Goal: Task Accomplishment & Management: Use online tool/utility

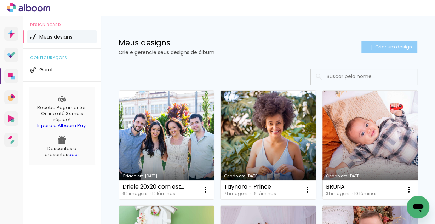
click at [389, 46] on span "Criar um design" at bounding box center [393, 47] width 37 height 5
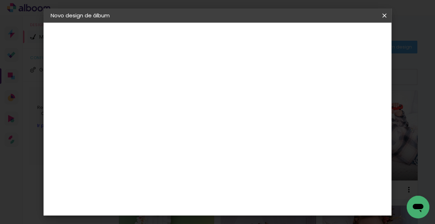
drag, startPoint x: 187, startPoint y: 96, endPoint x: 223, endPoint y: 97, distance: 36.1
click at [0, 0] on div at bounding box center [0, 0] width 0 height 0
click at [166, 97] on input at bounding box center [166, 95] width 0 height 11
click at [166, 94] on input "Gaus Natal" at bounding box center [166, 95] width 0 height 11
type input "Gauss [DATE]"
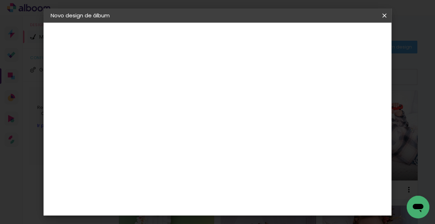
type paper-input "Gauss [DATE]"
click at [239, 33] on paper-button "Avançar" at bounding box center [221, 37] width 35 height 12
click at [0, 0] on slot "Avançar" at bounding box center [0, 0] width 0 height 0
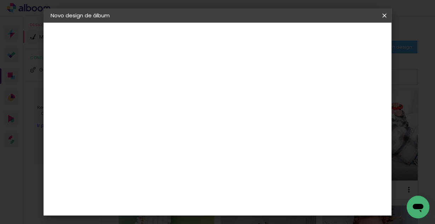
scroll to position [170, 0]
click at [214, 186] on span "15 × 15" at bounding box center [197, 195] width 33 height 19
click at [0, 0] on slot "Avançar" at bounding box center [0, 0] width 0 height 0
click at [291, 35] on span "Iniciar design" at bounding box center [283, 40] width 16 height 10
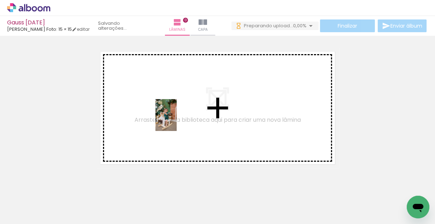
drag, startPoint x: 71, startPoint y: 202, endPoint x: 177, endPoint y: 117, distance: 136.7
click at [177, 117] on quentale-workspace at bounding box center [217, 112] width 435 height 224
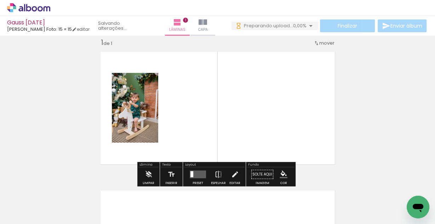
scroll to position [9, 0]
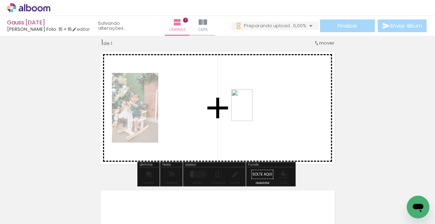
drag, startPoint x: 116, startPoint y: 207, endPoint x: 252, endPoint y: 110, distance: 167.1
click at [252, 110] on quentale-workspace at bounding box center [217, 112] width 435 height 224
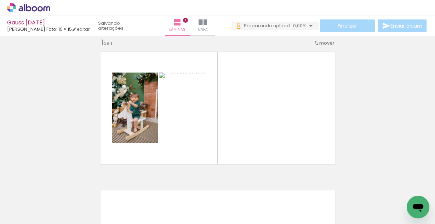
scroll to position [0, 219]
drag, startPoint x: 212, startPoint y: 199, endPoint x: 288, endPoint y: 127, distance: 104.1
click at [287, 128] on quentale-workspace at bounding box center [217, 112] width 435 height 224
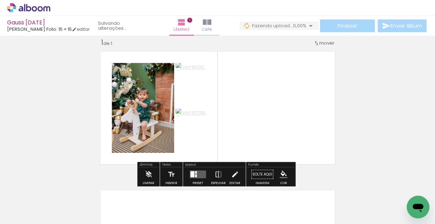
click at [193, 172] on div at bounding box center [192, 174] width 4 height 6
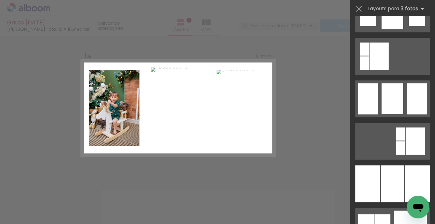
scroll to position [538, 0]
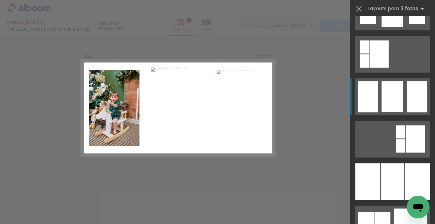
click at [392, 103] on div at bounding box center [392, 96] width 22 height 31
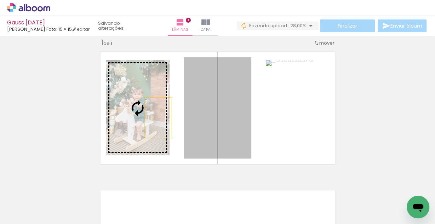
drag, startPoint x: 187, startPoint y: 120, endPoint x: 153, endPoint y: 117, distance: 33.5
click at [0, 0] on slot at bounding box center [0, 0] width 0 height 0
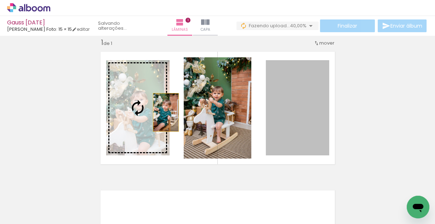
drag, startPoint x: 288, startPoint y: 115, endPoint x: 136, endPoint y: 112, distance: 151.8
click at [0, 0] on slot at bounding box center [0, 0] width 0 height 0
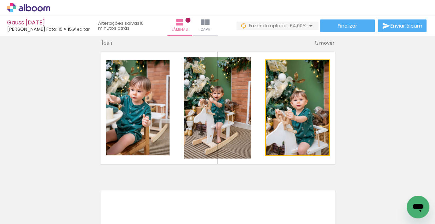
drag, startPoint x: 279, startPoint y: 106, endPoint x: 211, endPoint y: 105, distance: 68.3
click at [0, 0] on slot at bounding box center [0, 0] width 0 height 0
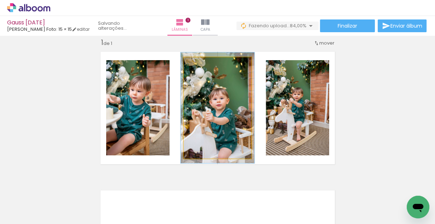
type paper-slider "109"
click at [201, 65] on div at bounding box center [202, 65] width 6 height 6
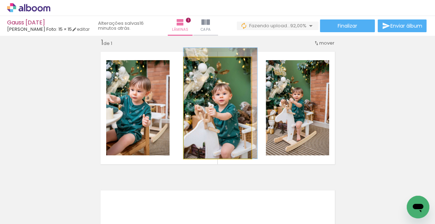
drag, startPoint x: 220, startPoint y: 111, endPoint x: 229, endPoint y: 100, distance: 14.1
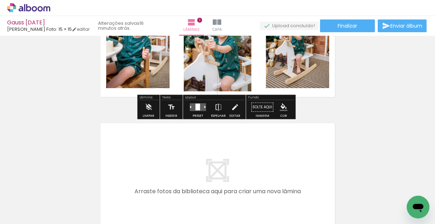
scroll to position [94, 0]
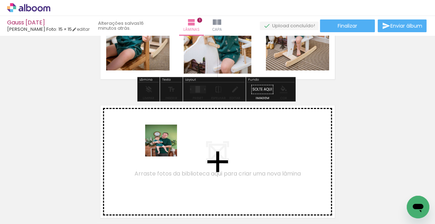
drag, startPoint x: 172, startPoint y: 196, endPoint x: 166, endPoint y: 146, distance: 50.6
click at [166, 146] on quentale-workspace at bounding box center [217, 112] width 435 height 224
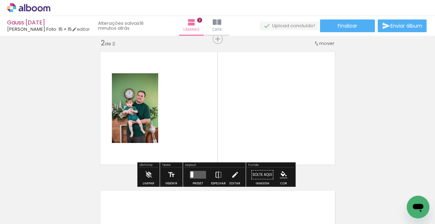
scroll to position [148, 0]
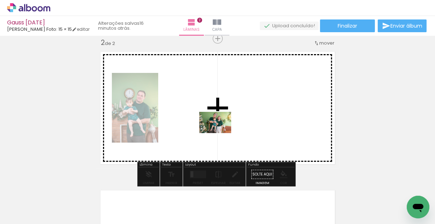
drag, startPoint x: 96, startPoint y: 203, endPoint x: 222, endPoint y: 132, distance: 144.5
click at [222, 132] on quentale-workspace at bounding box center [217, 112] width 435 height 224
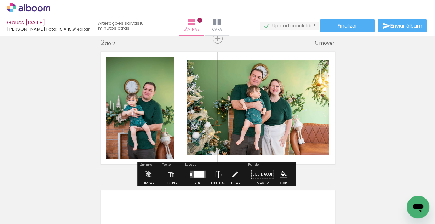
click at [216, 175] on iron-icon at bounding box center [218, 174] width 8 height 14
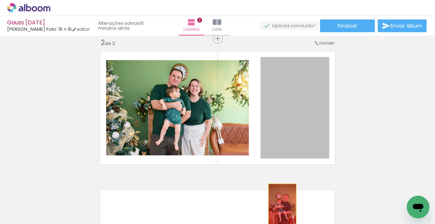
drag, startPoint x: 287, startPoint y: 173, endPoint x: 280, endPoint y: 205, distance: 32.4
click at [280, 204] on quentale-workspace at bounding box center [217, 112] width 435 height 224
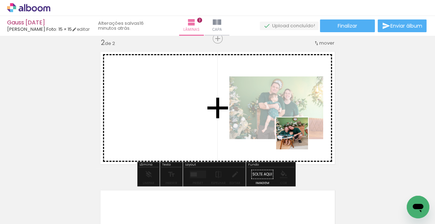
drag, startPoint x: 288, startPoint y: 205, endPoint x: 296, endPoint y: 128, distance: 77.2
click at [296, 128] on quentale-workspace at bounding box center [217, 112] width 435 height 224
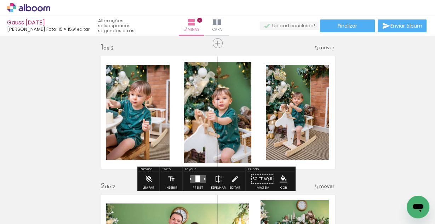
scroll to position [0, 0]
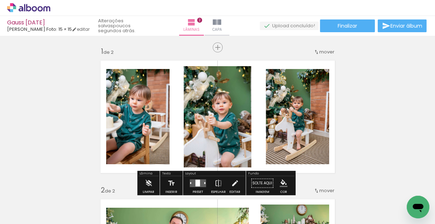
click at [23, 10] on icon at bounding box center [28, 7] width 43 height 9
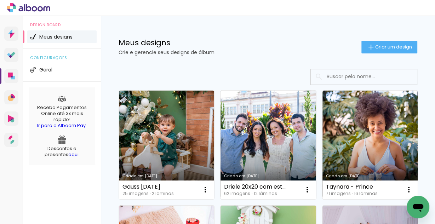
click at [347, 78] on input at bounding box center [373, 76] width 101 height 15
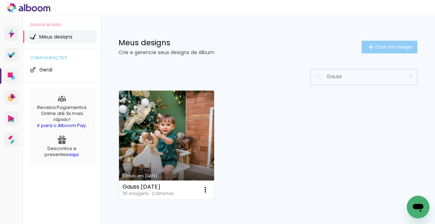
type input "Gauss"
type paper-input "Gauss"
click at [390, 49] on span "Criar um design" at bounding box center [393, 47] width 37 height 5
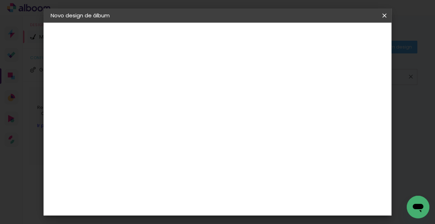
click at [166, 98] on input at bounding box center [166, 95] width 0 height 11
type input "Gauss Aniversário"
type paper-input "Gauss Aniversário"
click at [0, 0] on header "Informações Dê um título ao seu álbum. Avançar" at bounding box center [0, 0] width 0 height 0
click at [0, 0] on slot "Avançar" at bounding box center [0, 0] width 0 height 0
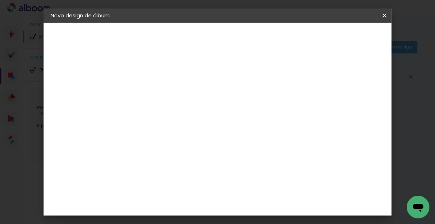
scroll to position [1331, 0]
click at [187, 217] on div "[PERSON_NAME] Foto" at bounding box center [185, 222] width 47 height 11
click at [299, 33] on paper-button "Avançar" at bounding box center [281, 37] width 35 height 12
click at [214, 157] on span "15 × 15" at bounding box center [197, 166] width 33 height 19
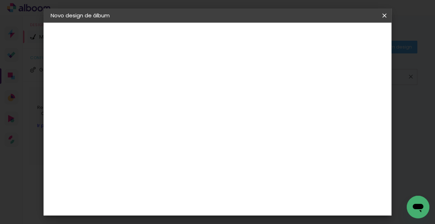
click at [0, 0] on slot "Avançar" at bounding box center [0, 0] width 0 height 0
click at [298, 31] on paper-button "Iniciar design" at bounding box center [283, 39] width 30 height 17
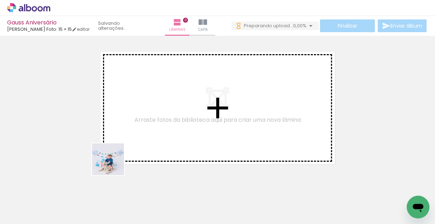
drag, startPoint x: 74, startPoint y: 202, endPoint x: 159, endPoint y: 126, distance: 114.2
click at [161, 126] on quentale-workspace at bounding box center [217, 112] width 435 height 224
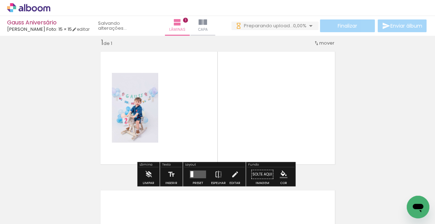
click at [81, 200] on div at bounding box center [70, 200] width 21 height 32
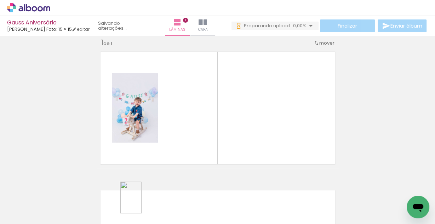
drag, startPoint x: 153, startPoint y: 202, endPoint x: 132, endPoint y: 206, distance: 21.2
click at [132, 206] on quentale-thumb at bounding box center [150, 200] width 40 height 41
drag, startPoint x: 114, startPoint y: 205, endPoint x: 235, endPoint y: 128, distance: 143.3
click at [217, 136] on quentale-workspace at bounding box center [217, 112] width 435 height 224
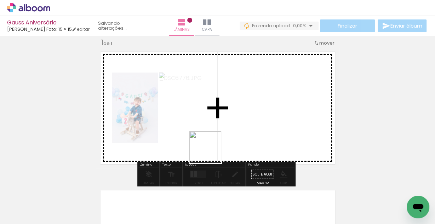
drag, startPoint x: 157, startPoint y: 197, endPoint x: 243, endPoint y: 127, distance: 110.9
click at [243, 127] on quentale-workspace at bounding box center [217, 112] width 435 height 224
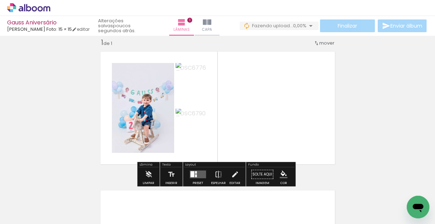
click at [195, 174] on div at bounding box center [196, 175] width 2 height 3
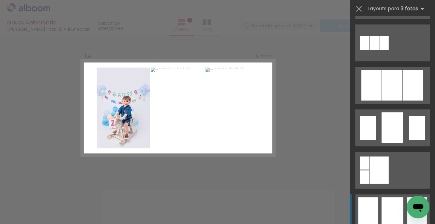
scroll to position [481, 0]
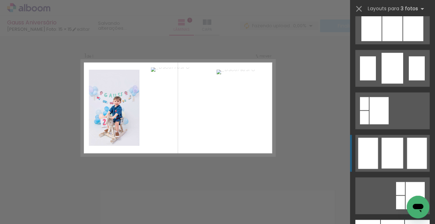
click at [402, 129] on quentale-layouter at bounding box center [392, 110] width 74 height 37
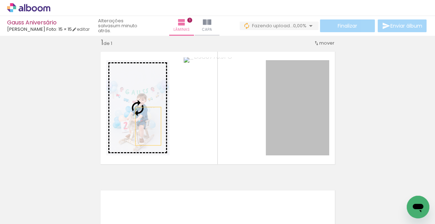
drag, startPoint x: 296, startPoint y: 131, endPoint x: 144, endPoint y: 126, distance: 151.9
click at [0, 0] on slot at bounding box center [0, 0] width 0 height 0
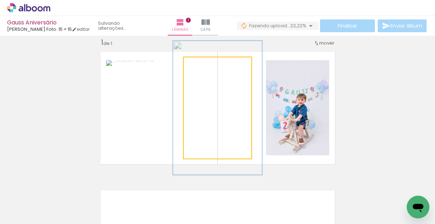
drag, startPoint x: 198, startPoint y: 65, endPoint x: 206, endPoint y: 67, distance: 8.6
type paper-slider "132"
click at [206, 66] on div at bounding box center [208, 65] width 6 height 6
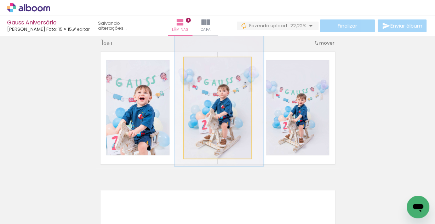
drag, startPoint x: 224, startPoint y: 117, endPoint x: 224, endPoint y: 110, distance: 6.7
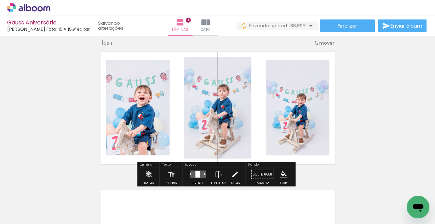
click at [383, 111] on div "Inserir lâmina 1 de 1" at bounding box center [217, 168] width 435 height 278
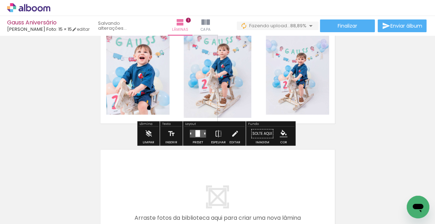
scroll to position [65, 0]
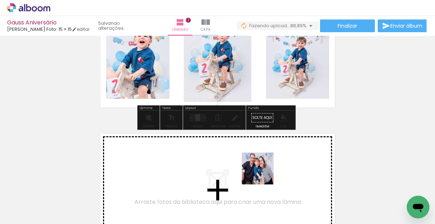
drag, startPoint x: 266, startPoint y: 195, endPoint x: 253, endPoint y: 158, distance: 39.3
click at [253, 158] on quentale-workspace at bounding box center [217, 112] width 435 height 224
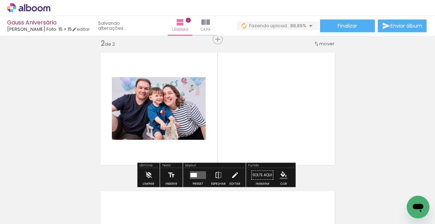
scroll to position [148, 0]
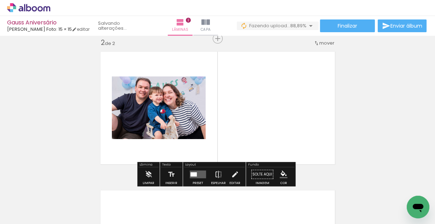
click at [193, 173] on div at bounding box center [193, 174] width 6 height 4
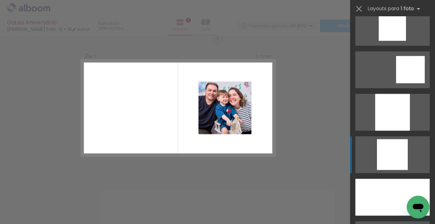
scroll to position [623, 0]
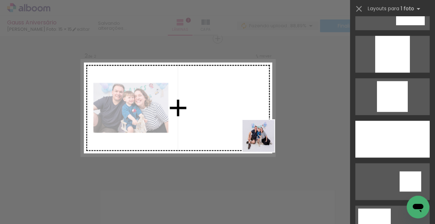
drag, startPoint x: 312, startPoint y: 196, endPoint x: 246, endPoint y: 126, distance: 96.9
click at [246, 126] on quentale-workspace at bounding box center [217, 112] width 435 height 224
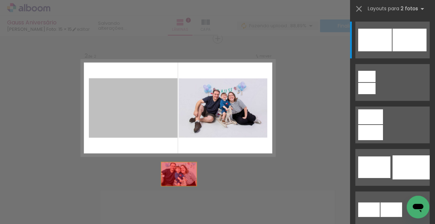
drag, startPoint x: 145, startPoint y: 117, endPoint x: 220, endPoint y: 196, distance: 108.9
click at [188, 198] on quentale-workspace at bounding box center [217, 112] width 435 height 224
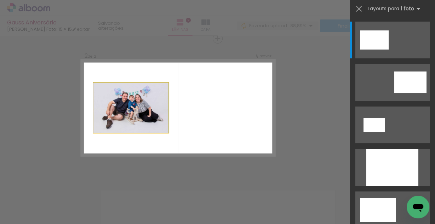
click at [137, 114] on quentale-photo at bounding box center [130, 108] width 75 height 50
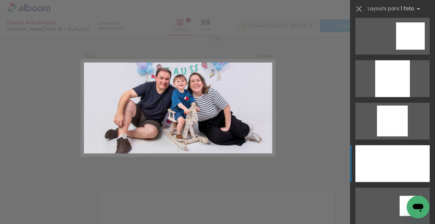
scroll to position [679, 0]
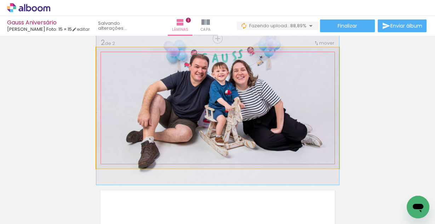
drag, startPoint x: 249, startPoint y: 100, endPoint x: 251, endPoint y: 96, distance: 4.1
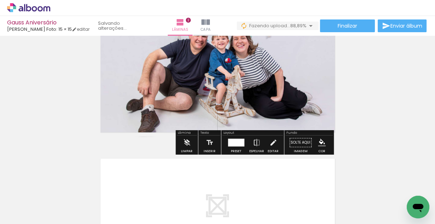
scroll to position [233, 0]
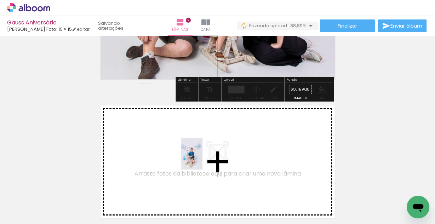
drag, startPoint x: 194, startPoint y: 196, endPoint x: 207, endPoint y: 151, distance: 46.3
click at [207, 151] on quentale-workspace at bounding box center [217, 112] width 435 height 224
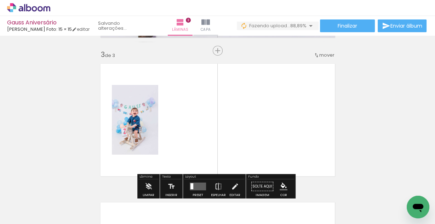
scroll to position [286, 0]
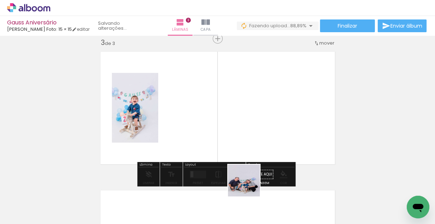
drag, startPoint x: 236, startPoint y: 205, endPoint x: 264, endPoint y: 140, distance: 70.4
click at [263, 143] on quentale-workspace at bounding box center [217, 112] width 435 height 224
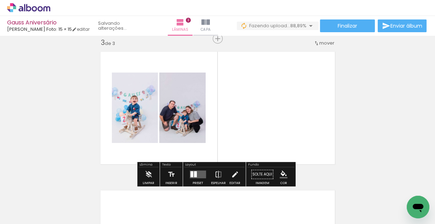
click at [198, 171] on quentale-layouter at bounding box center [198, 175] width 16 height 8
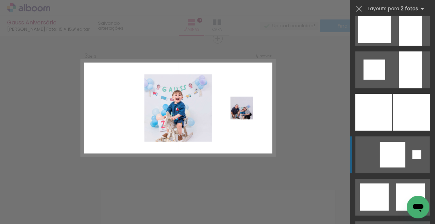
scroll to position [651, 0]
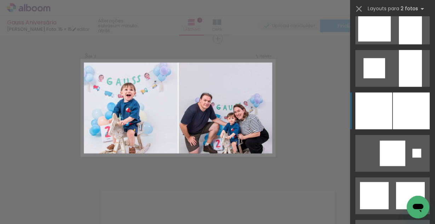
click at [399, 44] on div at bounding box center [410, 25] width 23 height 37
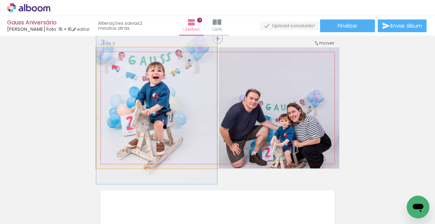
drag, startPoint x: 148, startPoint y: 122, endPoint x: 154, endPoint y: 107, distance: 15.8
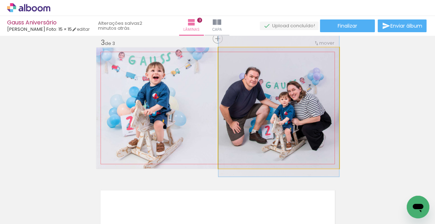
drag, startPoint x: 321, startPoint y: 129, endPoint x: 325, endPoint y: 105, distance: 24.0
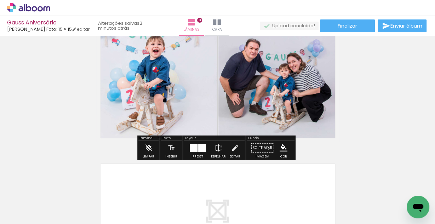
scroll to position [371, 0]
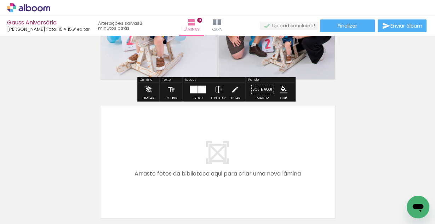
click at [218, 63] on quentale-photo at bounding box center [278, 22] width 121 height 121
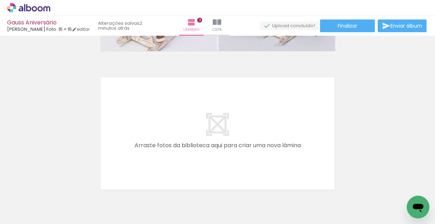
drag, startPoint x: 125, startPoint y: 202, endPoint x: 165, endPoint y: 130, distance: 82.2
click at [165, 130] on quentale-workspace at bounding box center [217, 112] width 435 height 224
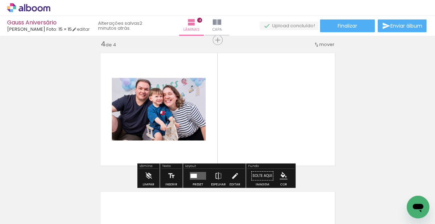
scroll to position [425, 0]
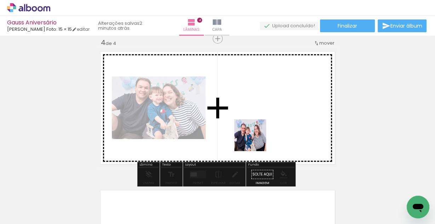
drag, startPoint x: 199, startPoint y: 192, endPoint x: 279, endPoint y: 116, distance: 110.4
click at [279, 116] on quentale-workspace at bounding box center [217, 112] width 435 height 224
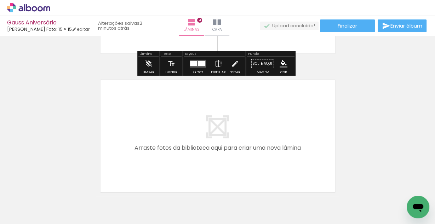
scroll to position [538, 0]
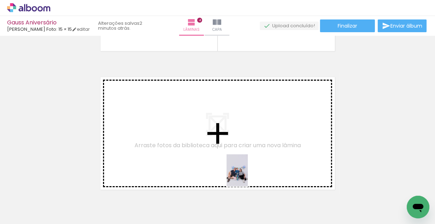
drag, startPoint x: 243, startPoint y: 201, endPoint x: 245, endPoint y: 129, distance: 72.2
click at [245, 129] on quentale-workspace at bounding box center [217, 112] width 435 height 224
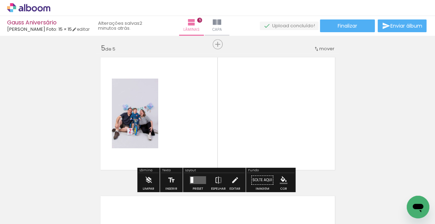
scroll to position [564, 0]
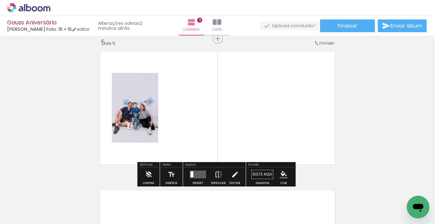
drag, startPoint x: 277, startPoint y: 201, endPoint x: 304, endPoint y: 140, distance: 66.2
click at [304, 140] on quentale-workspace at bounding box center [217, 112] width 435 height 224
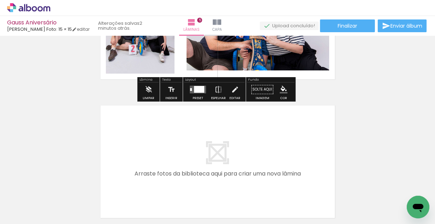
scroll to position [0, 303]
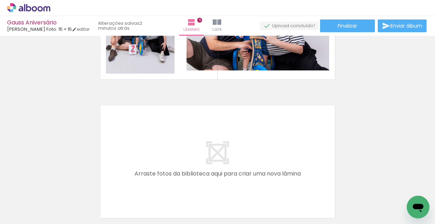
drag, startPoint x: 201, startPoint y: 205, endPoint x: 212, endPoint y: 140, distance: 64.9
click at [212, 140] on quentale-workspace at bounding box center [217, 112] width 435 height 224
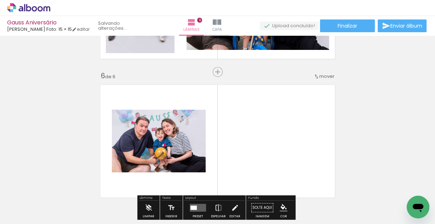
scroll to position [702, 0]
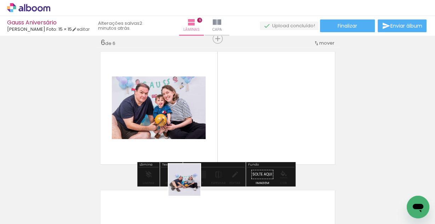
drag, startPoint x: 190, startPoint y: 185, endPoint x: 306, endPoint y: 124, distance: 131.1
click at [298, 129] on quentale-workspace at bounding box center [217, 112] width 435 height 224
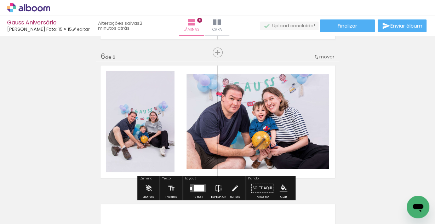
scroll to position [731, 0]
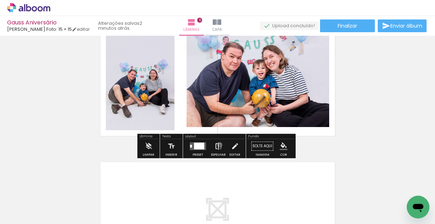
click at [218, 144] on iron-icon at bounding box center [218, 146] width 8 height 14
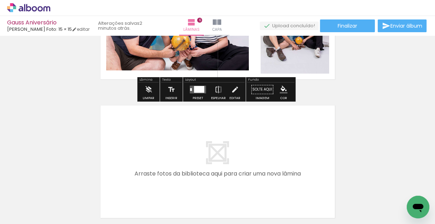
scroll to position [0, 339]
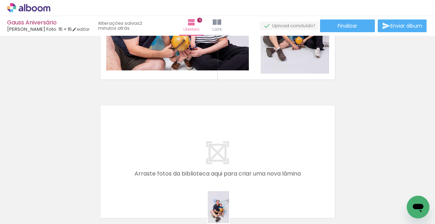
drag, startPoint x: 209, startPoint y: 199, endPoint x: 230, endPoint y: 213, distance: 25.8
click at [0, 0] on slot at bounding box center [0, 0] width 0 height 0
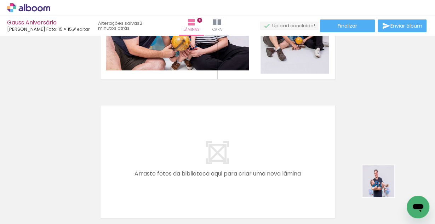
drag, startPoint x: 395, startPoint y: 189, endPoint x: 223, endPoint y: 140, distance: 178.7
click at [223, 140] on quentale-workspace at bounding box center [217, 112] width 435 height 224
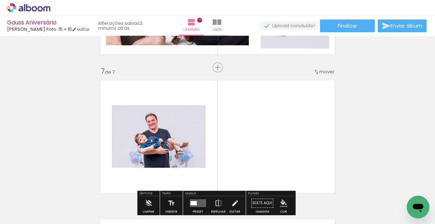
scroll to position [841, 0]
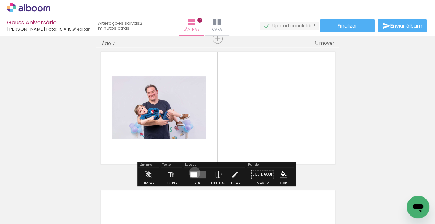
click at [193, 172] on div at bounding box center [193, 174] width 6 height 4
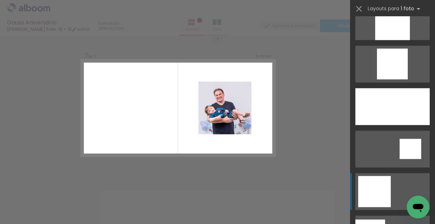
scroll to position [736, 0]
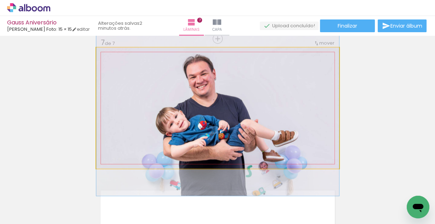
drag, startPoint x: 265, startPoint y: 103, endPoint x: 264, endPoint y: 110, distance: 7.1
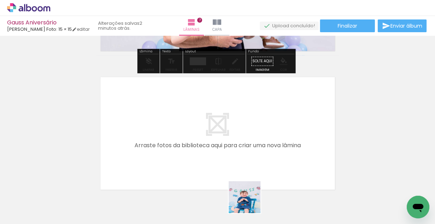
drag, startPoint x: 250, startPoint y: 202, endPoint x: 248, endPoint y: 136, distance: 66.2
click at [248, 136] on quentale-workspace at bounding box center [217, 112] width 435 height 224
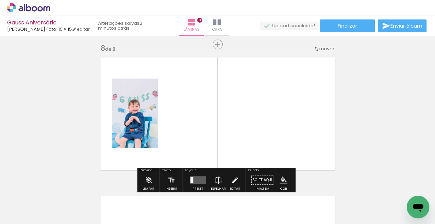
scroll to position [980, 0]
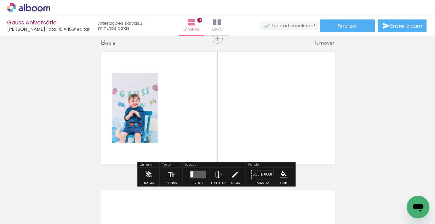
drag, startPoint x: 291, startPoint y: 203, endPoint x: 304, endPoint y: 133, distance: 70.6
click at [304, 136] on quentale-workspace at bounding box center [217, 112] width 435 height 224
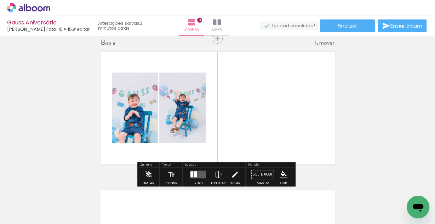
click at [194, 174] on div at bounding box center [195, 174] width 3 height 6
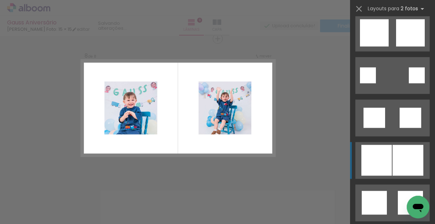
scroll to position [849, 0]
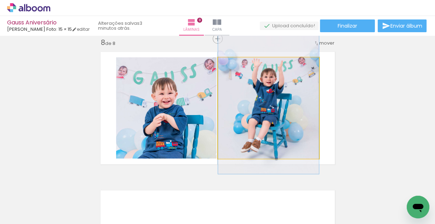
drag, startPoint x: 281, startPoint y: 133, endPoint x: 288, endPoint y: 123, distance: 12.5
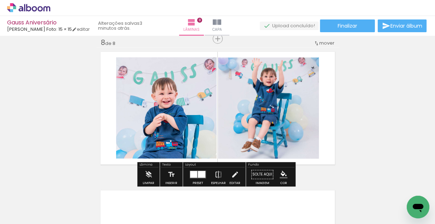
click at [288, 124] on quentale-photo at bounding box center [268, 107] width 101 height 101
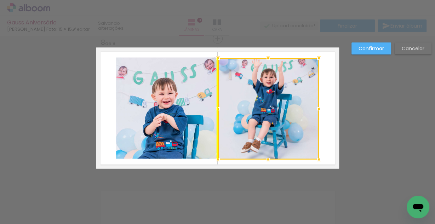
click at [288, 125] on div at bounding box center [268, 108] width 101 height 101
click at [411, 43] on paper-button "Cancelar" at bounding box center [413, 48] width 37 height 12
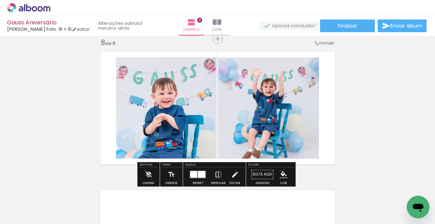
click at [287, 101] on quentale-photo at bounding box center [268, 107] width 101 height 101
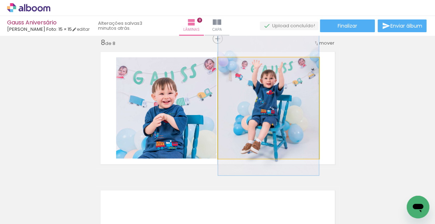
drag, startPoint x: 264, startPoint y: 101, endPoint x: 270, endPoint y: 93, distance: 10.6
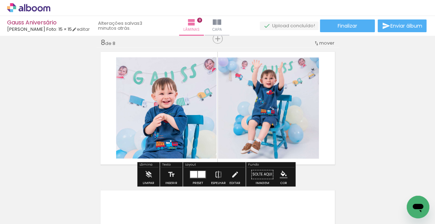
click at [198, 176] on div at bounding box center [201, 174] width 7 height 7
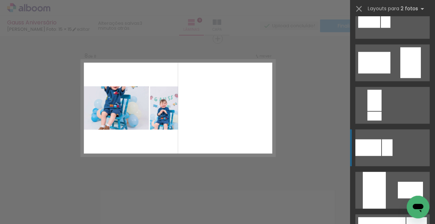
scroll to position [1302, 0]
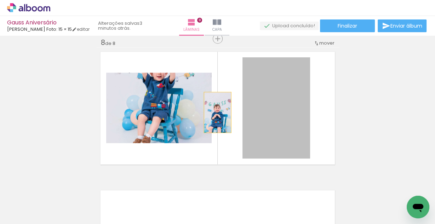
drag, startPoint x: 287, startPoint y: 123, endPoint x: 203, endPoint y: 111, distance: 84.4
click at [0, 0] on slot at bounding box center [0, 0] width 0 height 0
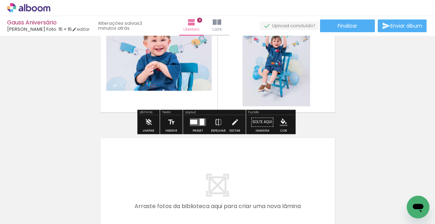
scroll to position [1093, 0]
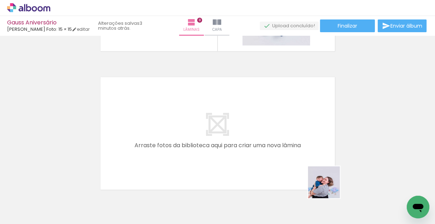
drag, startPoint x: 328, startPoint y: 200, endPoint x: 304, endPoint y: 147, distance: 58.9
click at [304, 147] on quentale-workspace at bounding box center [217, 112] width 435 height 224
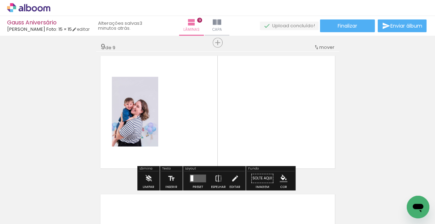
scroll to position [1119, 0]
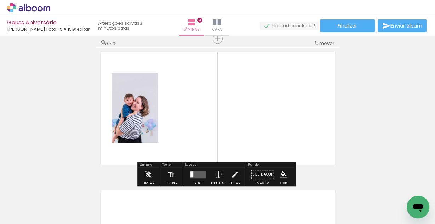
drag, startPoint x: 375, startPoint y: 189, endPoint x: 304, endPoint y: 122, distance: 97.6
click at [309, 124] on quentale-workspace at bounding box center [217, 112] width 435 height 224
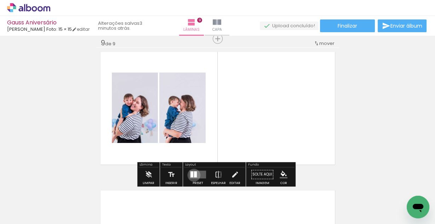
drag, startPoint x: 192, startPoint y: 174, endPoint x: 226, endPoint y: 163, distance: 35.8
click at [194, 174] on div at bounding box center [195, 174] width 3 height 6
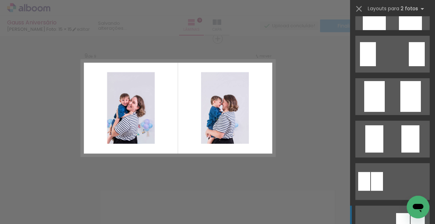
scroll to position [198, 0]
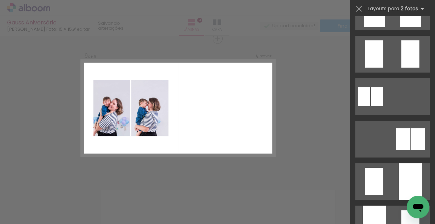
drag, startPoint x: 215, startPoint y: 195, endPoint x: 159, endPoint y: 124, distance: 90.7
click at [159, 124] on quentale-workspace at bounding box center [217, 112] width 435 height 224
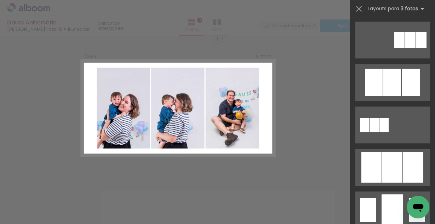
scroll to position [453, 0]
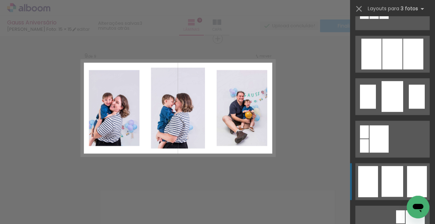
click at [395, 176] on div at bounding box center [392, 181] width 22 height 31
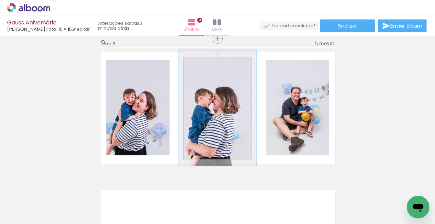
drag, startPoint x: 198, startPoint y: 64, endPoint x: 202, endPoint y: 64, distance: 4.3
type paper-slider "117"
click at [202, 64] on div at bounding box center [203, 65] width 6 height 6
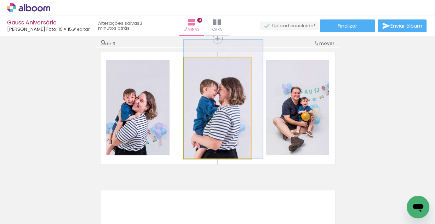
drag, startPoint x: 220, startPoint y: 129, endPoint x: 228, endPoint y: 111, distance: 18.9
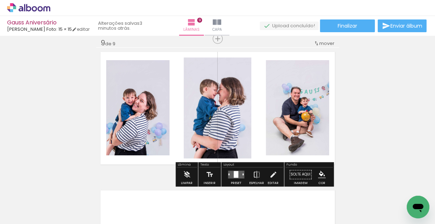
click at [257, 173] on iron-icon at bounding box center [257, 174] width 8 height 14
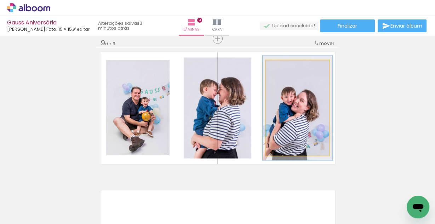
drag, startPoint x: 282, startPoint y: 68, endPoint x: 288, endPoint y: 75, distance: 9.8
type paper-slider "110"
click at [284, 68] on div at bounding box center [284, 67] width 6 height 6
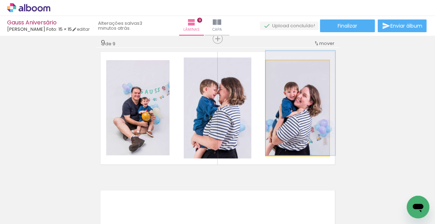
drag, startPoint x: 296, startPoint y: 107, endPoint x: 304, endPoint y: 96, distance: 14.4
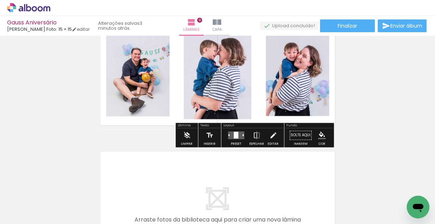
scroll to position [1204, 0]
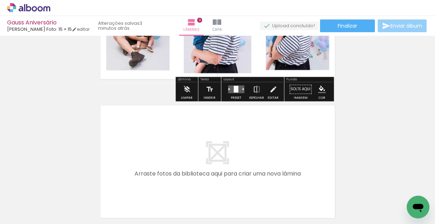
click at [405, 28] on span "Enviar álbum" at bounding box center [406, 25] width 32 height 5
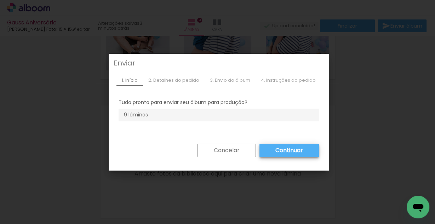
click at [0, 0] on slot "Continuar" at bounding box center [0, 0] width 0 height 0
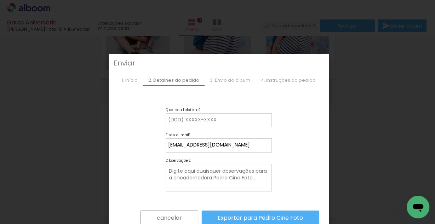
click at [403, 113] on iron-overlay-backdrop at bounding box center [217, 112] width 435 height 224
click at [0, 0] on slot "cancelar" at bounding box center [0, 0] width 0 height 0
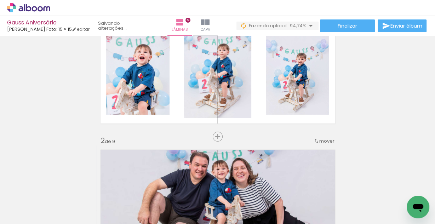
scroll to position [85, 0]
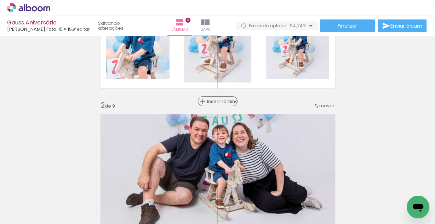
click at [219, 101] on span "Inserir lâmina" at bounding box center [221, 101] width 28 height 5
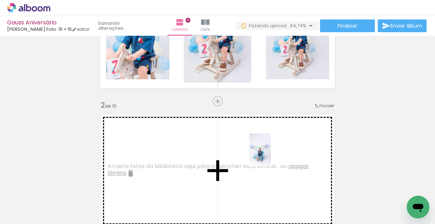
drag, startPoint x: 408, startPoint y: 193, endPoint x: 253, endPoint y: 147, distance: 161.5
click at [270, 154] on quentale-workspace at bounding box center [217, 112] width 435 height 224
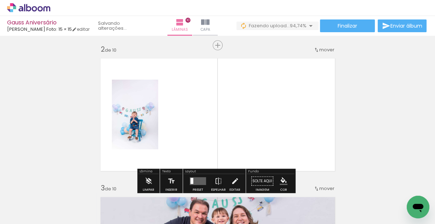
scroll to position [142, 0]
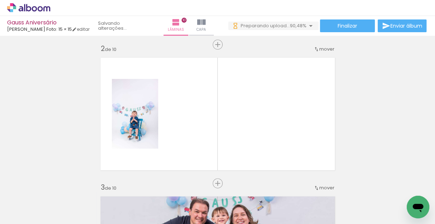
scroll to position [0, 458]
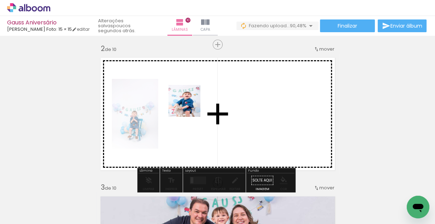
drag, startPoint x: 297, startPoint y: 154, endPoint x: 213, endPoint y: 117, distance: 92.2
click at [188, 106] on quentale-workspace at bounding box center [217, 112] width 435 height 224
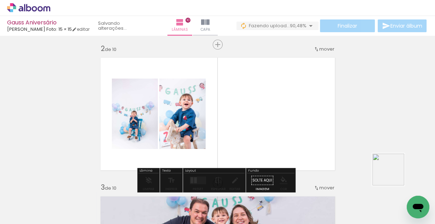
drag, startPoint x: 414, startPoint y: 191, endPoint x: 268, endPoint y: 104, distance: 169.8
click at [271, 108] on quentale-workspace at bounding box center [217, 112] width 435 height 224
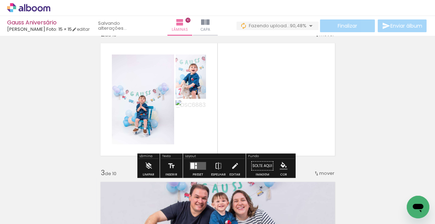
scroll to position [170, 0]
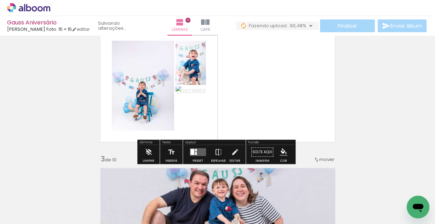
click at [198, 154] on quentale-layouter at bounding box center [198, 152] width 16 height 8
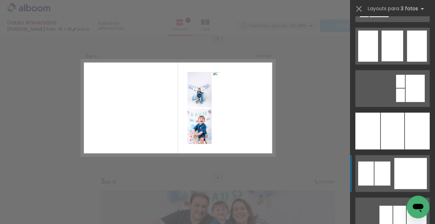
scroll to position [623, 0]
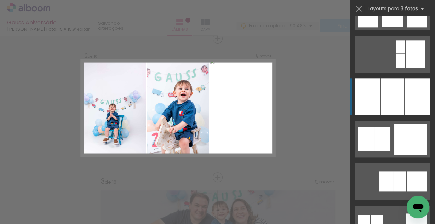
click at [408, 97] on div at bounding box center [417, 96] width 25 height 37
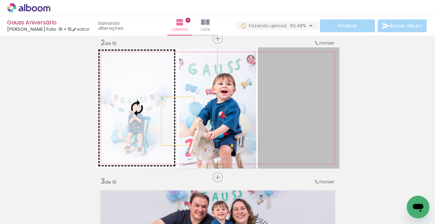
drag, startPoint x: 291, startPoint y: 118, endPoint x: 147, endPoint y: 118, distance: 144.4
click at [0, 0] on slot at bounding box center [0, 0] width 0 height 0
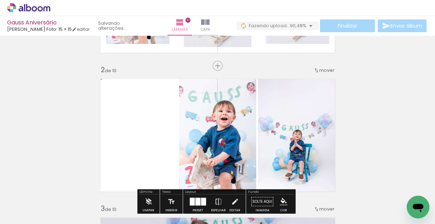
scroll to position [142, 0]
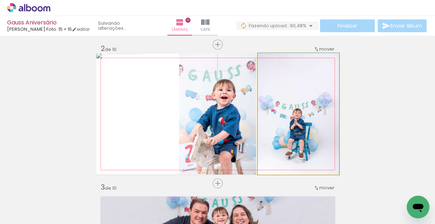
click at [309, 119] on quentale-photo at bounding box center [298, 113] width 81 height 121
drag, startPoint x: 309, startPoint y: 119, endPoint x: 308, endPoint y: 114, distance: 4.3
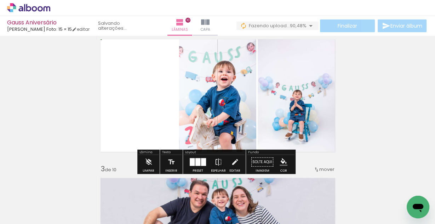
scroll to position [170, 0]
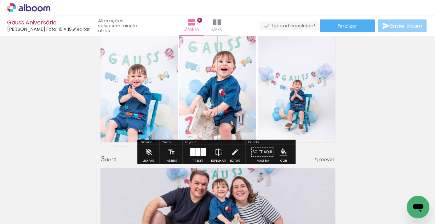
click at [396, 25] on span "Enviar álbum" at bounding box center [406, 25] width 32 height 5
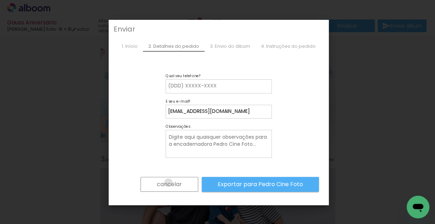
click at [0, 0] on slot "cancelar" at bounding box center [0, 0] width 0 height 0
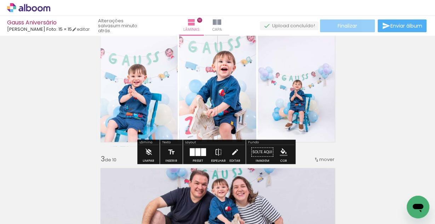
click at [346, 25] on span "Finalizar" at bounding box center [347, 25] width 19 height 5
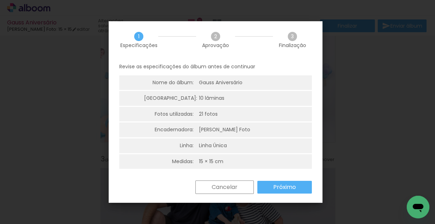
click at [0, 0] on slot "Próximo" at bounding box center [0, 0] width 0 height 0
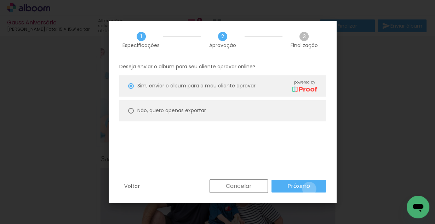
click at [0, 0] on slot "Próximo" at bounding box center [0, 0] width 0 height 0
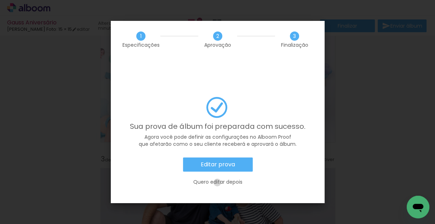
drag, startPoint x: 217, startPoint y: 163, endPoint x: 196, endPoint y: 163, distance: 20.9
click at [0, 0] on slot "Quero editar depois" at bounding box center [0, 0] width 0 height 0
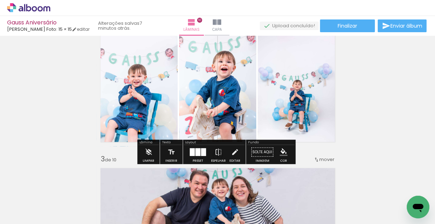
click at [35, 7] on icon at bounding box center [28, 7] width 43 height 9
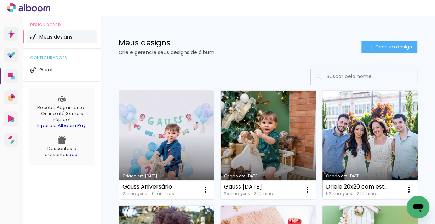
click at [270, 115] on link "Criado em [DATE]" at bounding box center [267, 145] width 95 height 109
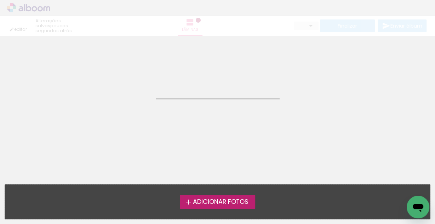
click at [270, 115] on neon-animated-pages "Confirmar Cancelar" at bounding box center [217, 130] width 435 height 188
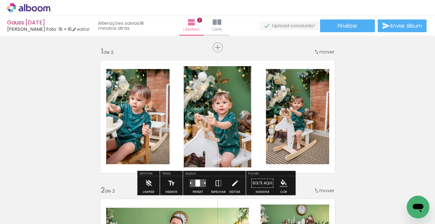
click at [88, 200] on quentale-thumb at bounding box center [71, 200] width 40 height 41
click at [56, 187] on iron-icon at bounding box center [55, 185] width 7 height 7
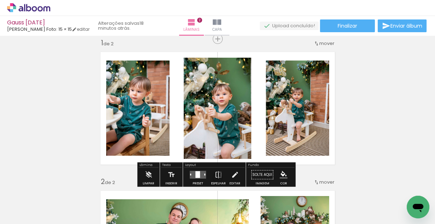
scroll to position [9, 0]
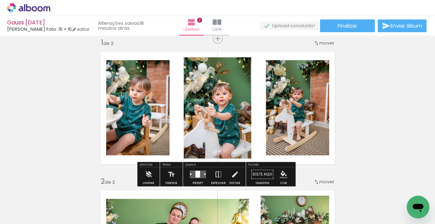
click at [150, 85] on quentale-photo at bounding box center [137, 107] width 63 height 95
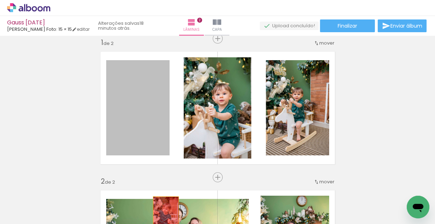
drag, startPoint x: 153, startPoint y: 96, endPoint x: 193, endPoint y: 98, distance: 39.3
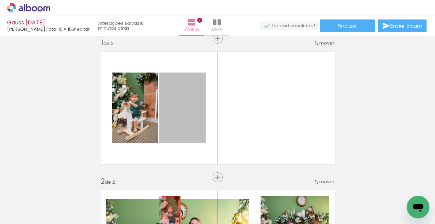
drag, startPoint x: 193, startPoint y: 98, endPoint x: 177, endPoint y: 204, distance: 106.9
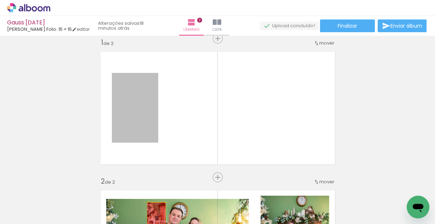
drag, startPoint x: 143, startPoint y: 108, endPoint x: 154, endPoint y: 216, distance: 108.9
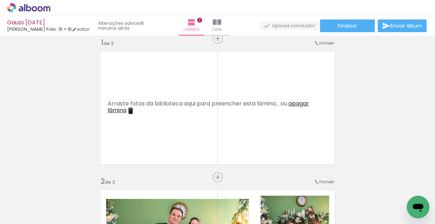
click at [56, 186] on iron-icon at bounding box center [55, 185] width 7 height 7
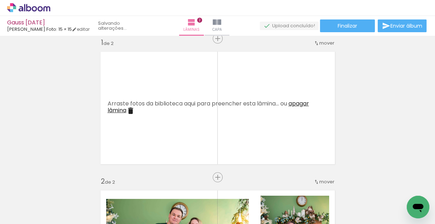
click at [56, 186] on iron-icon at bounding box center [55, 185] width 7 height 7
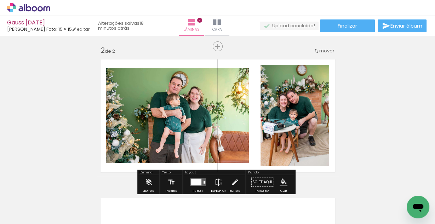
scroll to position [148, 0]
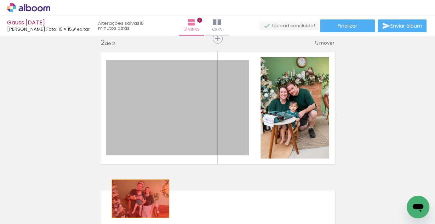
drag, startPoint x: 140, startPoint y: 87, endPoint x: 190, endPoint y: 163, distance: 90.7
click at [137, 199] on quentale-workspace at bounding box center [217, 112] width 435 height 224
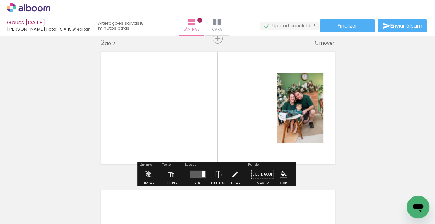
drag, startPoint x: 261, startPoint y: 112, endPoint x: 294, endPoint y: 112, distance: 32.9
click at [265, 122] on quentale-layouter at bounding box center [217, 107] width 243 height 121
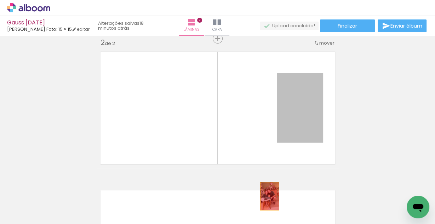
drag, startPoint x: 294, startPoint y: 112, endPoint x: 248, endPoint y: 205, distance: 103.5
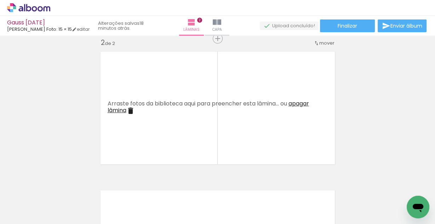
click at [59, 188] on iron-icon at bounding box center [55, 185] width 7 height 7
click at [58, 188] on iron-icon at bounding box center [55, 185] width 7 height 7
click at [58, 187] on iron-icon at bounding box center [55, 185] width 7 height 7
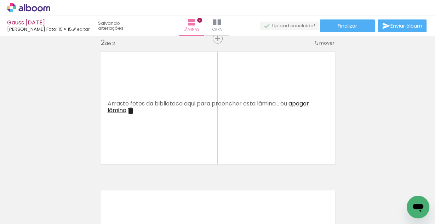
click at [58, 187] on iron-icon at bounding box center [55, 185] width 7 height 7
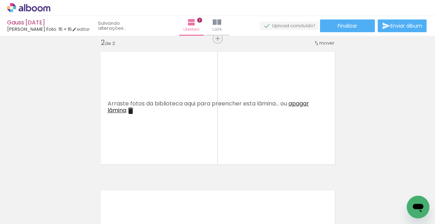
click at [58, 187] on iron-icon at bounding box center [55, 185] width 7 height 7
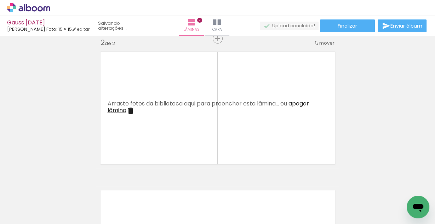
click at [58, 187] on iron-icon at bounding box center [55, 185] width 7 height 7
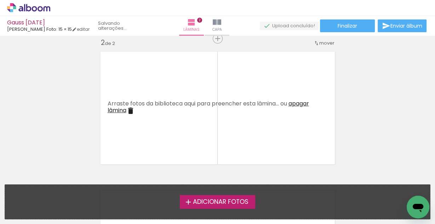
click at [58, 187] on div "Adicionar Fotos Solte suas fotos aqui..." at bounding box center [217, 202] width 425 height 34
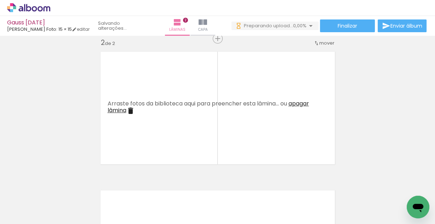
scroll to position [0, 367]
drag, startPoint x: 107, startPoint y: 199, endPoint x: 157, endPoint y: 96, distance: 114.6
click at [160, 95] on quentale-workspace at bounding box center [217, 112] width 435 height 224
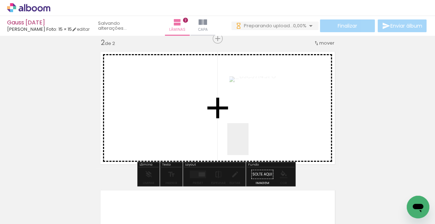
drag, startPoint x: 226, startPoint y: 208, endPoint x: 186, endPoint y: 87, distance: 127.7
click at [250, 115] on quentale-workspace at bounding box center [217, 112] width 435 height 224
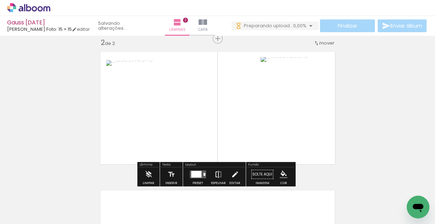
scroll to position [0, 0]
click at [218, 176] on iron-icon at bounding box center [218, 174] width 8 height 14
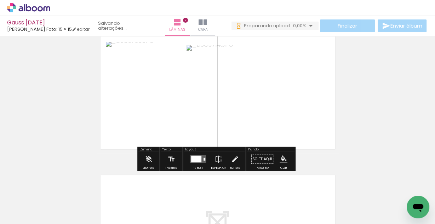
scroll to position [204, 0]
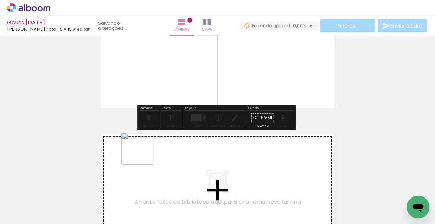
drag, startPoint x: 144, startPoint y: 207, endPoint x: 141, endPoint y: 153, distance: 54.2
click at [141, 153] on quentale-workspace at bounding box center [217, 112] width 435 height 224
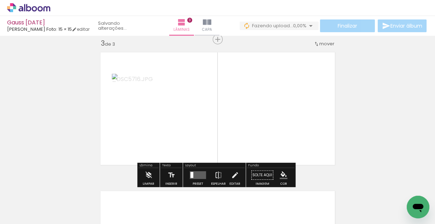
scroll to position [286, 0]
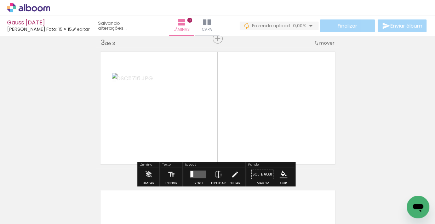
drag, startPoint x: 61, startPoint y: 202, endPoint x: 218, endPoint y: 138, distance: 168.8
click at [218, 138] on quentale-workspace at bounding box center [217, 112] width 435 height 224
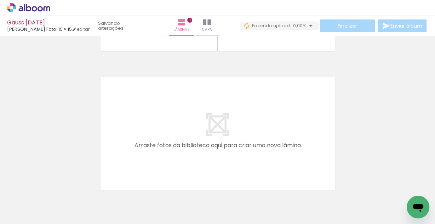
scroll to position [0, 0]
drag, startPoint x: 67, startPoint y: 205, endPoint x: 87, endPoint y: 210, distance: 20.7
click at [82, 211] on div at bounding box center [70, 200] width 23 height 35
click at [198, 153] on quentale-workspace at bounding box center [217, 112] width 435 height 224
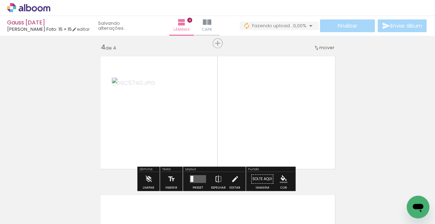
scroll to position [425, 0]
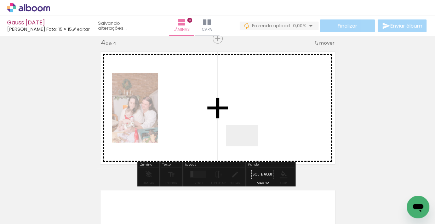
drag, startPoint x: 247, startPoint y: 146, endPoint x: 247, endPoint y: 132, distance: 14.2
click at [247, 132] on quentale-workspace at bounding box center [217, 112] width 435 height 224
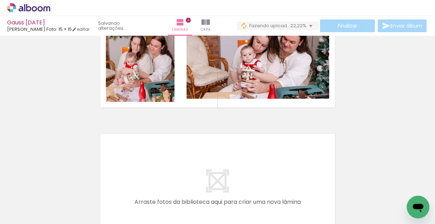
scroll to position [0, 481]
drag, startPoint x: 224, startPoint y: 201, endPoint x: 206, endPoint y: 155, distance: 49.4
click at [206, 155] on quentale-workspace at bounding box center [217, 112] width 435 height 224
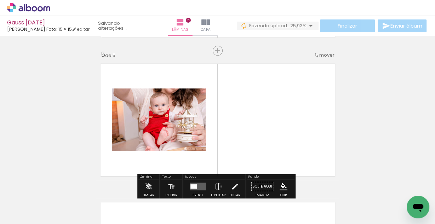
scroll to position [564, 0]
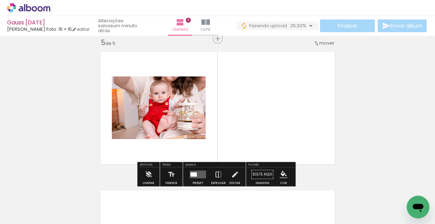
click at [200, 174] on quentale-layouter at bounding box center [198, 175] width 16 height 8
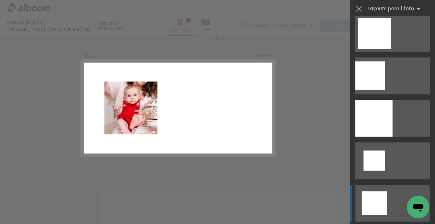
scroll to position [849, 0]
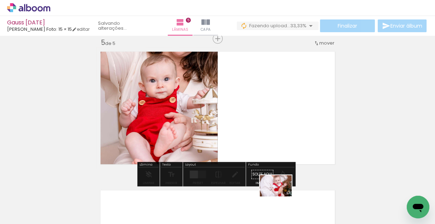
drag, startPoint x: 270, startPoint y: 201, endPoint x: 278, endPoint y: 200, distance: 7.6
click at [279, 199] on div at bounding box center [263, 200] width 35 height 23
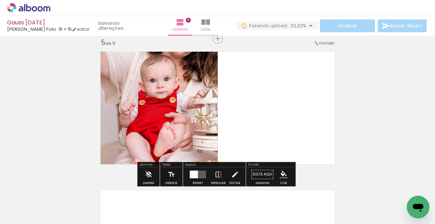
drag, startPoint x: 308, startPoint y: 174, endPoint x: 303, endPoint y: 103, distance: 71.3
click at [306, 120] on quentale-workspace at bounding box center [217, 112] width 435 height 224
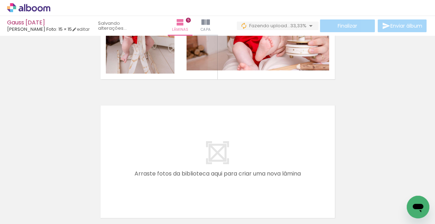
scroll to position [0, 392]
drag, startPoint x: 155, startPoint y: 187, endPoint x: 159, endPoint y: 156, distance: 31.0
click at [159, 156] on quentale-workspace at bounding box center [217, 112] width 435 height 224
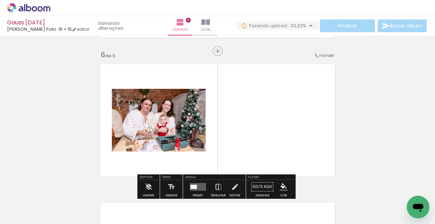
scroll to position [0, 0]
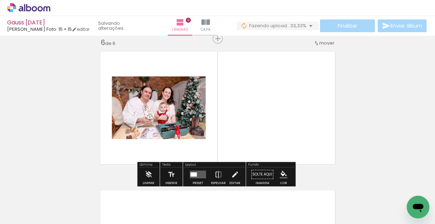
drag, startPoint x: 195, startPoint y: 175, endPoint x: 346, endPoint y: 141, distance: 154.5
click at [196, 174] on quentale-layouter at bounding box center [198, 175] width 16 height 8
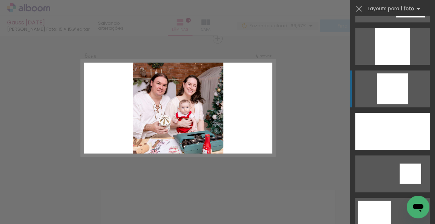
scroll to position [651, 0]
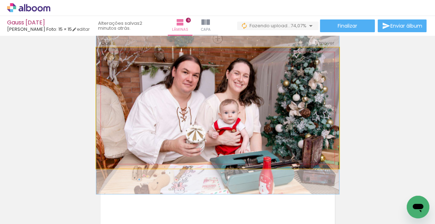
drag, startPoint x: 284, startPoint y: 120, endPoint x: 286, endPoint y: 125, distance: 4.9
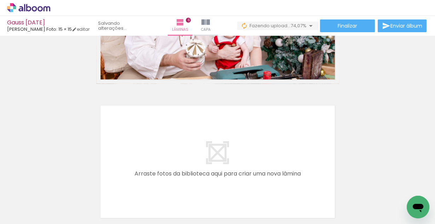
scroll to position [0, 243]
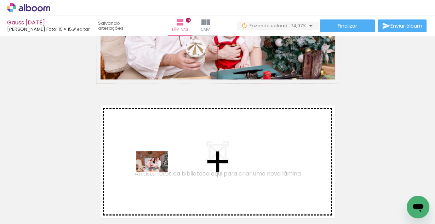
drag, startPoint x: 149, startPoint y: 203, endPoint x: 160, endPoint y: 162, distance: 42.6
click at [160, 162] on quentale-workspace at bounding box center [217, 112] width 435 height 224
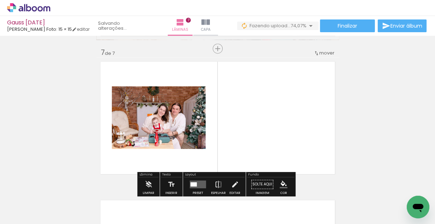
scroll to position [841, 0]
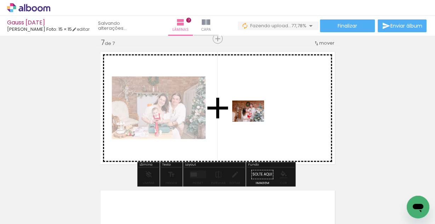
drag, startPoint x: 69, startPoint y: 205, endPoint x: 256, endPoint y: 121, distance: 204.8
click at [256, 121] on quentale-workspace at bounding box center [217, 112] width 435 height 224
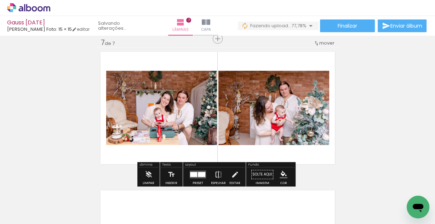
drag, startPoint x: 196, startPoint y: 174, endPoint x: 218, endPoint y: 167, distance: 23.4
click at [198, 174] on div at bounding box center [201, 174] width 7 height 5
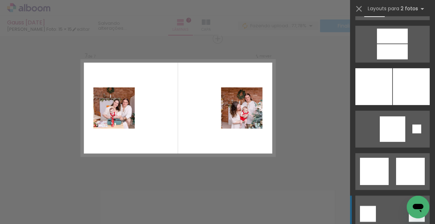
scroll to position [1784, 0]
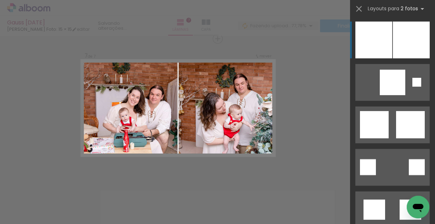
click at [381, 40] on div at bounding box center [373, 40] width 37 height 37
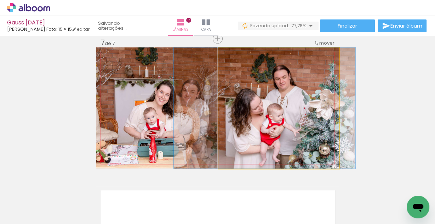
drag, startPoint x: 275, startPoint y: 121, endPoint x: 260, endPoint y: 110, distance: 17.5
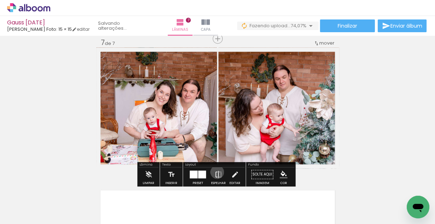
click at [216, 172] on iron-icon at bounding box center [218, 174] width 8 height 14
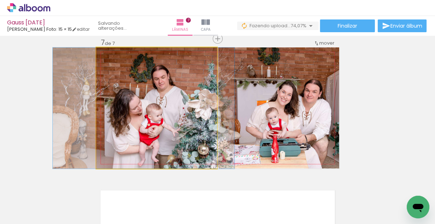
drag, startPoint x: 168, startPoint y: 99, endPoint x: 168, endPoint y: 93, distance: 6.4
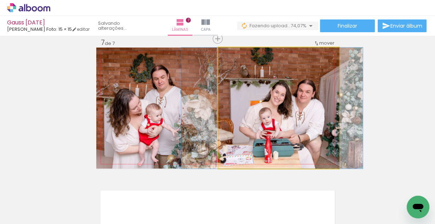
drag, startPoint x: 289, startPoint y: 126, endPoint x: 282, endPoint y: 118, distance: 10.0
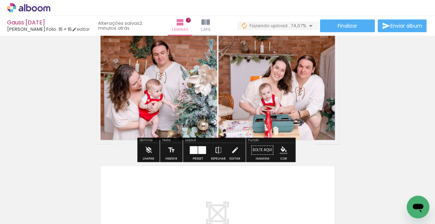
scroll to position [926, 0]
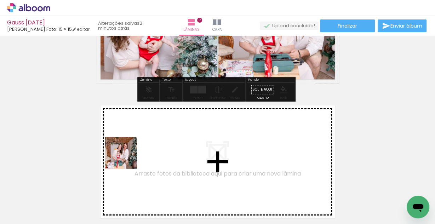
drag, startPoint x: 110, startPoint y: 202, endPoint x: 127, endPoint y: 154, distance: 50.4
click at [127, 154] on quentale-workspace at bounding box center [217, 112] width 435 height 224
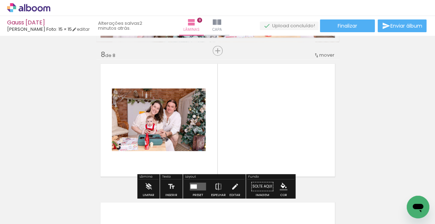
scroll to position [980, 0]
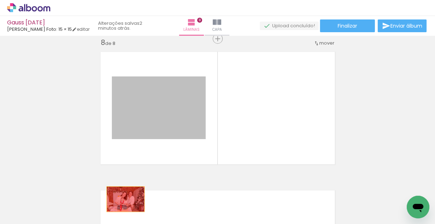
drag, startPoint x: 162, startPoint y: 119, endPoint x: 119, endPoint y: 202, distance: 93.7
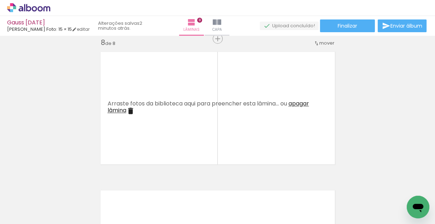
scroll to position [0, 576]
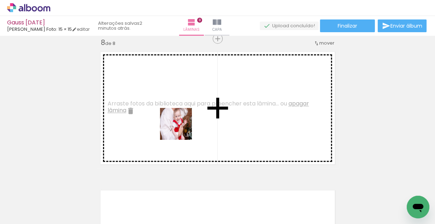
drag, startPoint x: 177, startPoint y: 203, endPoint x: 181, endPoint y: 126, distance: 76.9
click at [181, 126] on quentale-workspace at bounding box center [217, 112] width 435 height 224
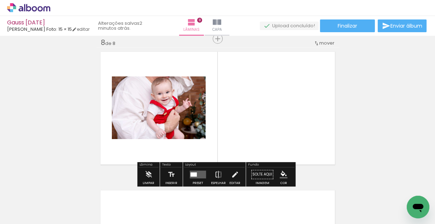
drag, startPoint x: 254, startPoint y: 205, endPoint x: 275, endPoint y: 126, distance: 82.1
click at [275, 126] on quentale-workspace at bounding box center [217, 112] width 435 height 224
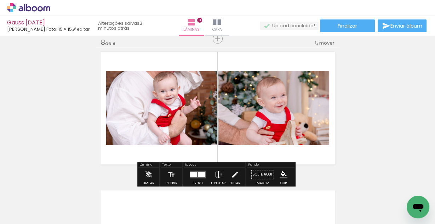
click at [215, 172] on iron-icon at bounding box center [218, 174] width 8 height 14
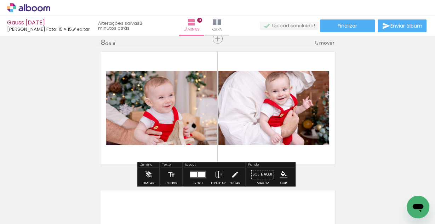
click at [198, 174] on div at bounding box center [201, 174] width 7 height 5
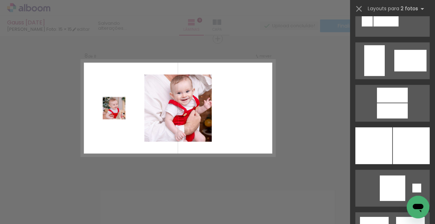
scroll to position [1699, 0]
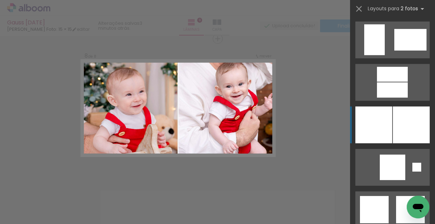
click at [387, 120] on div at bounding box center [373, 125] width 37 height 37
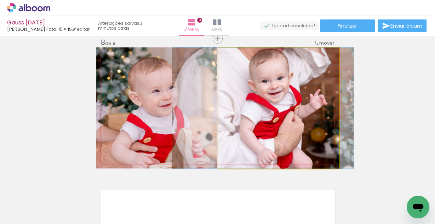
drag, startPoint x: 303, startPoint y: 108, endPoint x: 287, endPoint y: 111, distance: 16.2
type paper-slider "100"
click at [233, 56] on div at bounding box center [235, 55] width 6 height 6
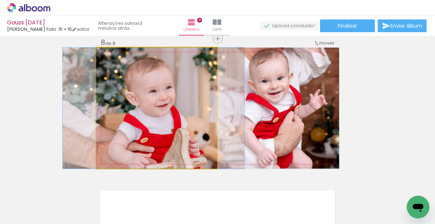
drag, startPoint x: 161, startPoint y: 94, endPoint x: 158, endPoint y: 92, distance: 4.3
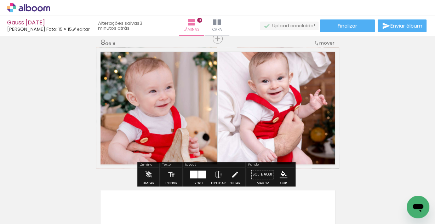
drag, startPoint x: 195, startPoint y: 175, endPoint x: 263, endPoint y: 155, distance: 71.2
click at [196, 174] on quentale-layouter at bounding box center [198, 175] width 16 height 8
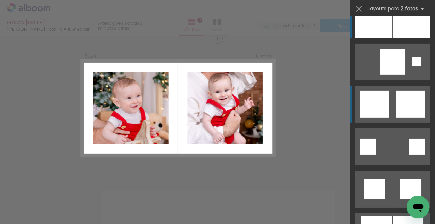
scroll to position [1812, 0]
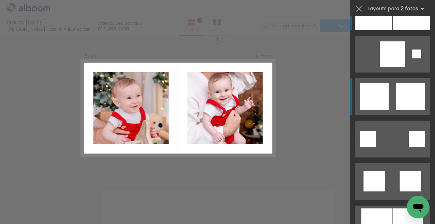
click at [378, 208] on div at bounding box center [376, 223] width 30 height 31
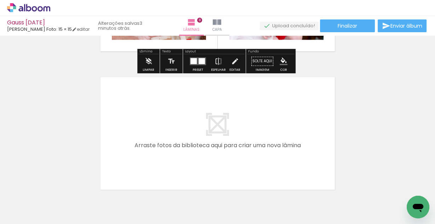
scroll to position [0, 631]
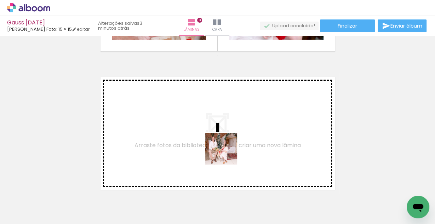
drag, startPoint x: 224, startPoint y: 196, endPoint x: 223, endPoint y: 143, distance: 52.4
click at [223, 143] on quentale-workspace at bounding box center [217, 112] width 435 height 224
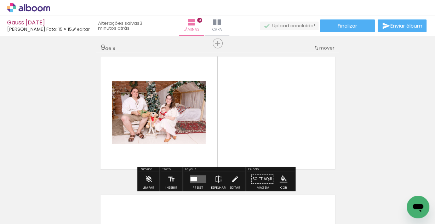
scroll to position [1119, 0]
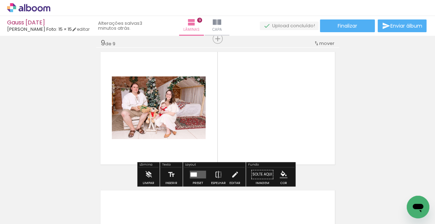
drag, startPoint x: 311, startPoint y: 200, endPoint x: 281, endPoint y: 100, distance: 104.8
click at [286, 115] on quentale-workspace at bounding box center [217, 112] width 435 height 224
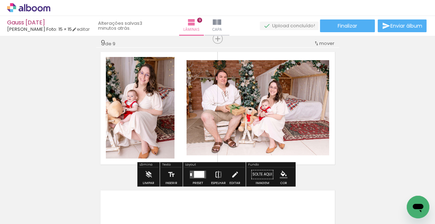
click at [216, 172] on iron-icon at bounding box center [218, 174] width 8 height 14
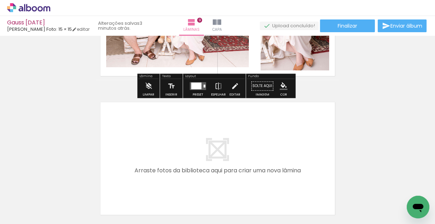
scroll to position [1232, 0]
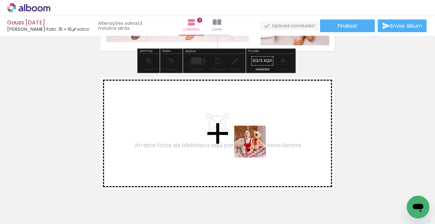
drag, startPoint x: 296, startPoint y: 195, endPoint x: 246, endPoint y: 138, distance: 75.3
click at [246, 138] on quentale-workspace at bounding box center [217, 112] width 435 height 224
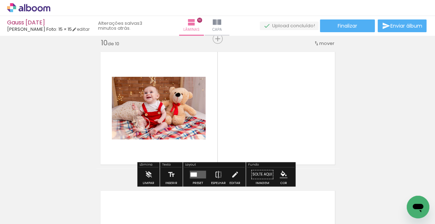
scroll to position [1257, 0]
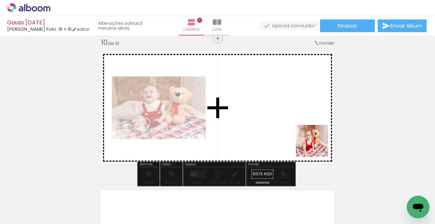
drag, startPoint x: 336, startPoint y: 206, endPoint x: 300, endPoint y: 120, distance: 93.3
click at [300, 120] on quentale-workspace at bounding box center [217, 112] width 435 height 224
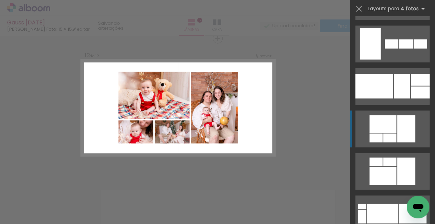
scroll to position [679, 0]
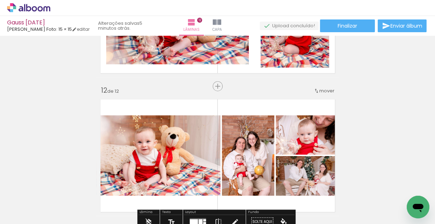
scroll to position [1478, 0]
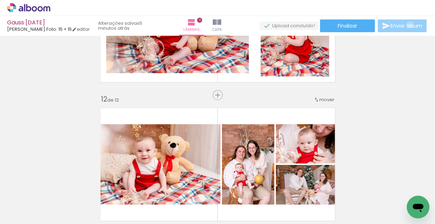
click at [408, 25] on span "Enviar álbum" at bounding box center [406, 25] width 32 height 5
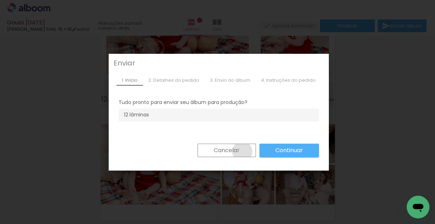
click at [239, 151] on paper-button "Cancelar" at bounding box center [226, 150] width 58 height 13
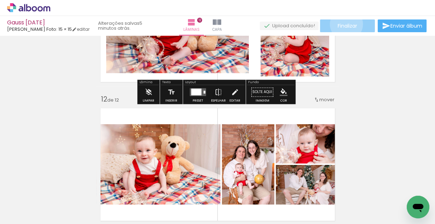
click at [344, 24] on span "Finalizar" at bounding box center [347, 25] width 19 height 5
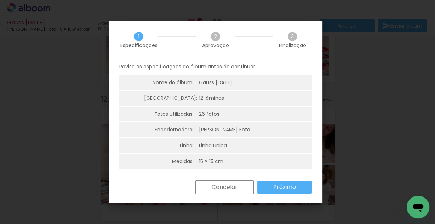
click at [0, 0] on slot "Próximo" at bounding box center [0, 0] width 0 height 0
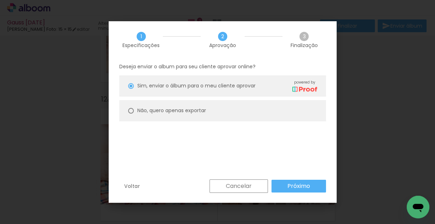
click at [0, 0] on slot "Próximo" at bounding box center [0, 0] width 0 height 0
